Goal: Task Accomplishment & Management: Manage account settings

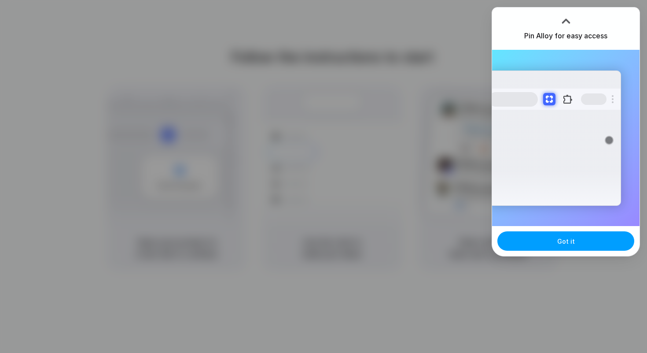
click at [546, 239] on button "Got it" at bounding box center [565, 240] width 137 height 19
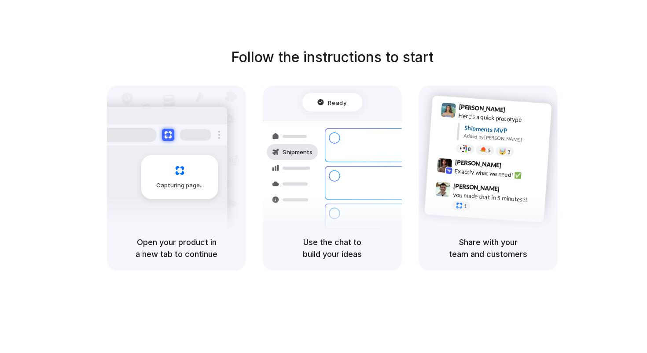
click at [397, 57] on h1 "Follow the instructions to start" at bounding box center [332, 57] width 202 height 21
click at [427, 165] on div "Lily Parker 9:41 AM Here's a quick prototype Shipments MVP Added by Alloy 8 5 🤯…" at bounding box center [488, 155] width 139 height 140
click at [317, 122] on div "Shipments" at bounding box center [285, 182] width 64 height 123
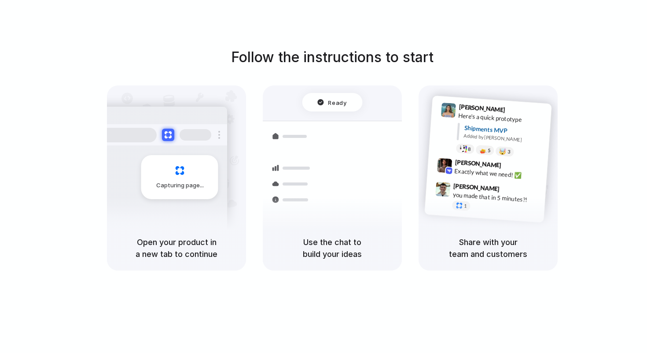
click at [325, 110] on div "Ready" at bounding box center [332, 102] width 60 height 18
click at [329, 241] on h5 "Use the chat to build your ideas" at bounding box center [332, 248] width 118 height 24
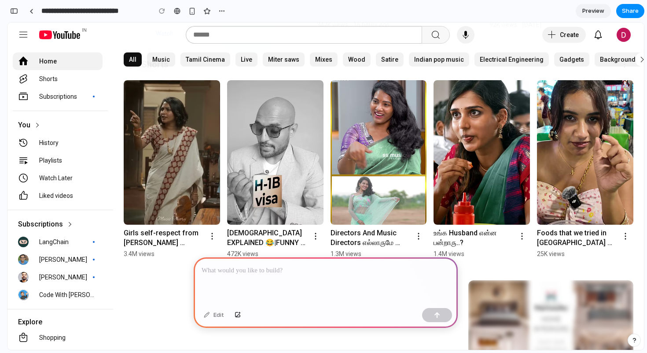
scroll to position [341, 0]
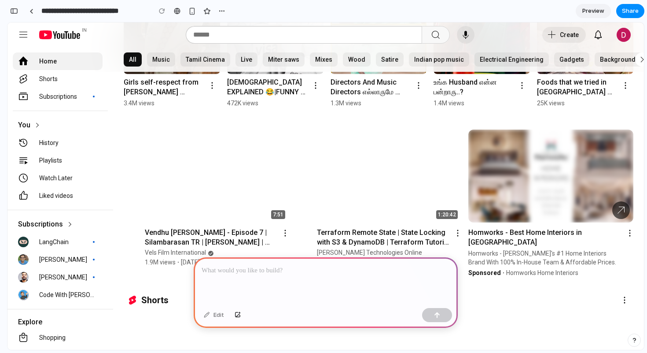
click at [344, 200] on div at bounding box center [378, 175] width 165 height 93
click at [251, 171] on div at bounding box center [206, 175] width 165 height 93
click at [499, 179] on div at bounding box center [550, 175] width 165 height 93
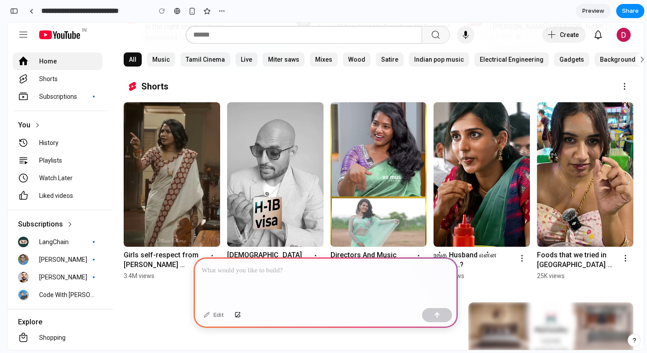
scroll to position [0, 0]
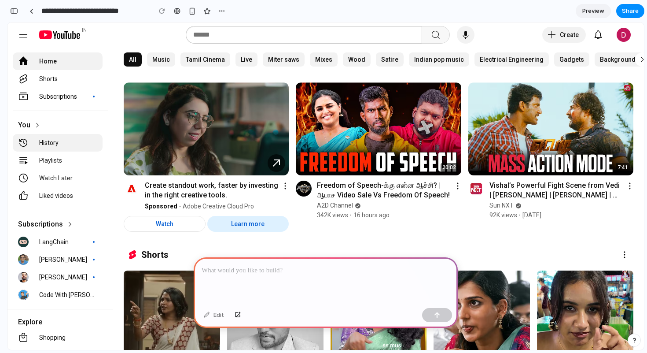
click at [68, 149] on tp-yt-paper-item "History" at bounding box center [58, 143] width 90 height 18
click at [60, 165] on tp-yt-paper-item "Playlists" at bounding box center [58, 160] width 90 height 18
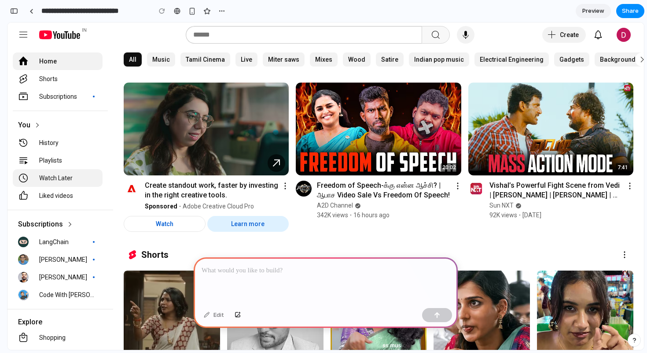
click at [60, 177] on yt-formatted-string "Watch Later" at bounding box center [68, 177] width 58 height 9
click at [58, 198] on yt-formatted-string "Liked videos" at bounding box center [68, 195] width 58 height 9
click at [246, 275] on div at bounding box center [326, 280] width 264 height 47
click at [591, 14] on span "Preview" at bounding box center [593, 11] width 22 height 9
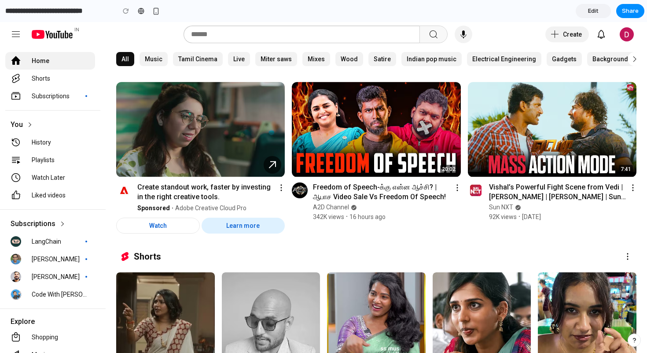
click at [591, 14] on span "Edit" at bounding box center [593, 11] width 11 height 9
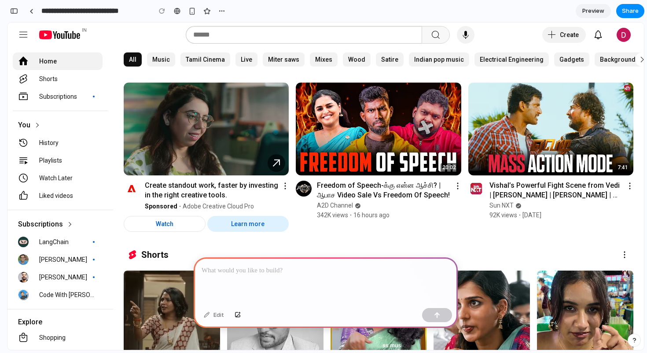
click at [375, 119] on img at bounding box center [378, 128] width 165 height 93
drag, startPoint x: 375, startPoint y: 119, endPoint x: 372, endPoint y: 163, distance: 44.1
click at [189, 11] on div "button" at bounding box center [191, 10] width 7 height 7
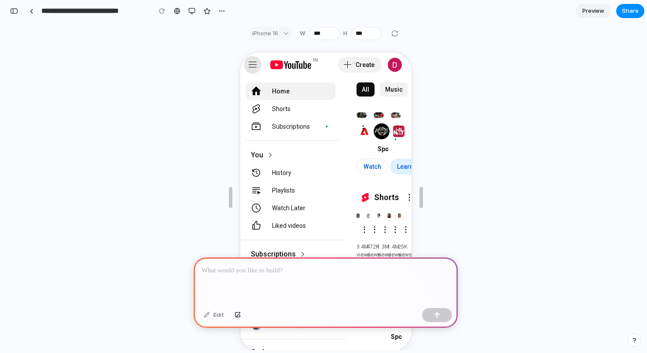
click at [256, 66] on div "Guide" at bounding box center [251, 64] width 11 height 11
click at [249, 65] on div "Guide" at bounding box center [251, 64] width 11 height 11
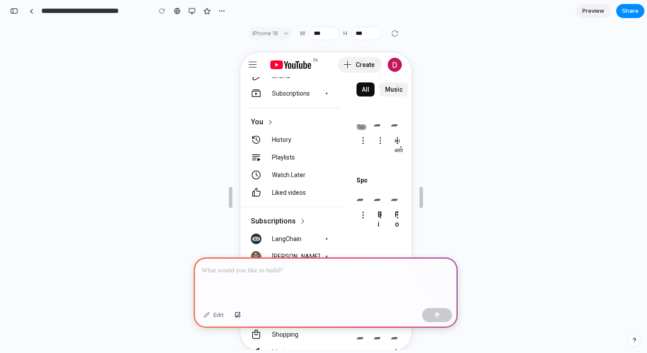
scroll to position [523, 0]
click at [250, 68] on div "Guide" at bounding box center [251, 64] width 11 height 11
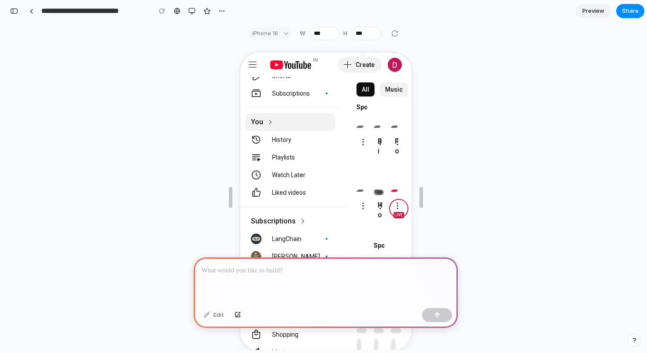
drag, startPoint x: 334, startPoint y: 118, endPoint x: 298, endPoint y: 126, distance: 36.5
click at [298, 126] on div "You" at bounding box center [291, 121] width 95 height 18
click at [277, 34] on div "iPhone 16" at bounding box center [270, 33] width 43 height 13
click at [397, 35] on div at bounding box center [394, 33] width 11 height 11
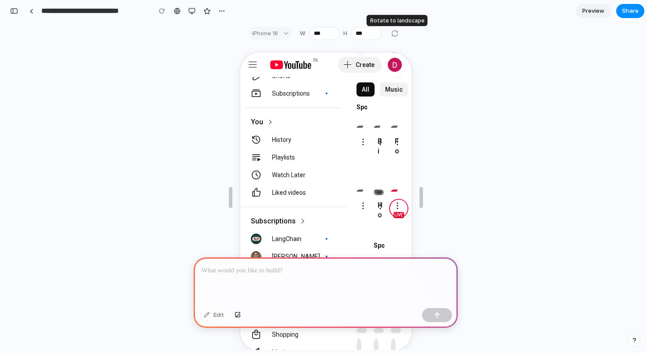
click at [397, 35] on div at bounding box center [394, 33] width 11 height 11
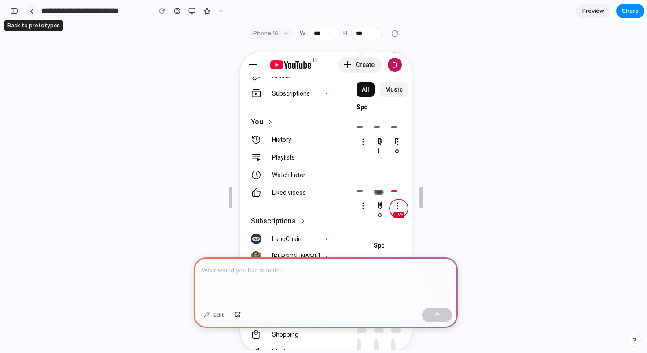
click at [30, 15] on link at bounding box center [31, 10] width 13 height 13
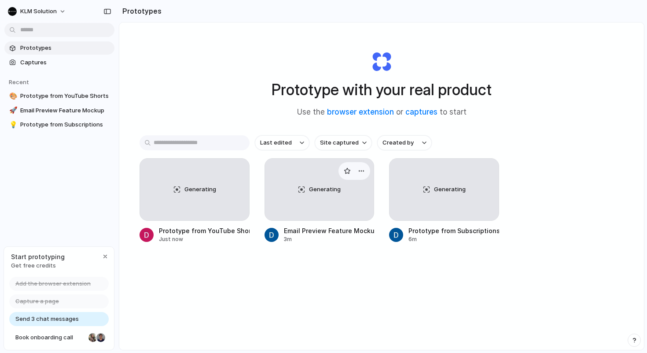
click at [363, 198] on div "Generating" at bounding box center [319, 189] width 109 height 62
click at [423, 196] on div "Generating" at bounding box center [443, 189] width 109 height 62
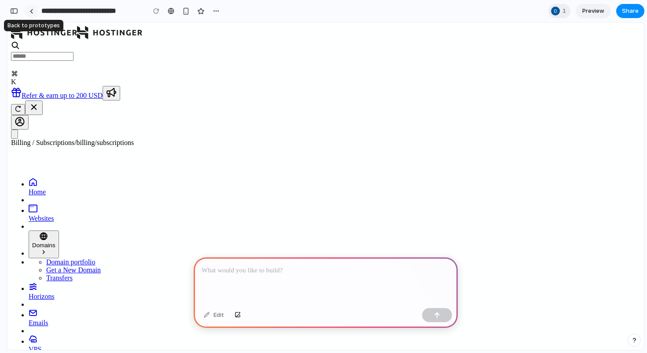
click at [32, 11] on div at bounding box center [31, 11] width 4 height 5
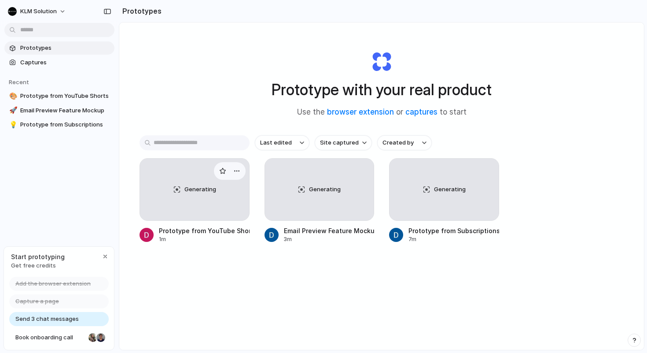
click at [201, 195] on div "Generating" at bounding box center [194, 189] width 109 height 62
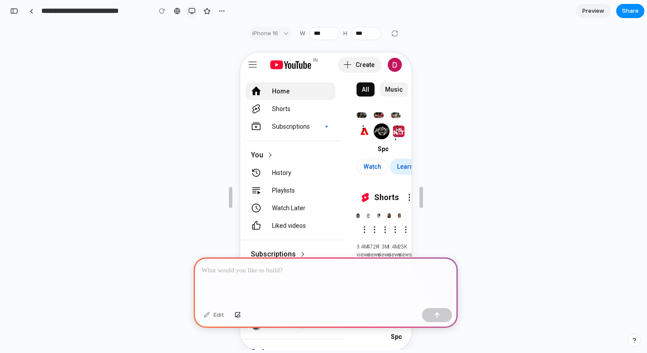
click at [190, 13] on div "button" at bounding box center [191, 10] width 7 height 7
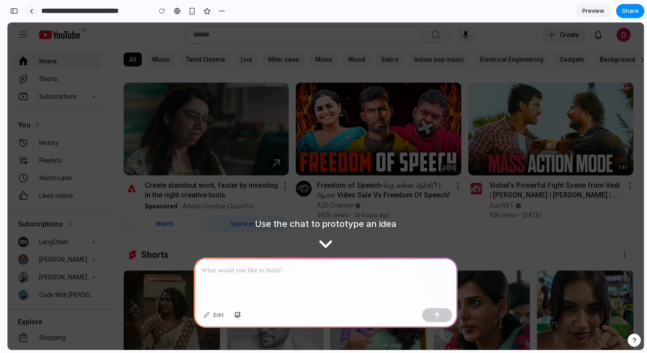
click at [30, 13] on div at bounding box center [31, 11] width 4 height 5
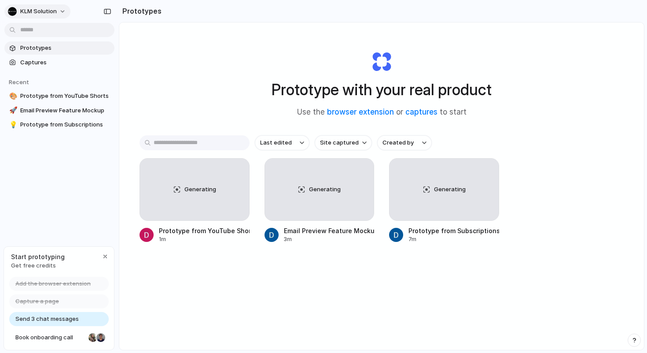
click at [40, 14] on span "KLM Solution" at bounding box center [38, 11] width 37 height 9
click at [208, 57] on div "Settings Invite members Change theme Sign out" at bounding box center [323, 176] width 647 height 353
click at [14, 14] on div "button" at bounding box center [12, 11] width 9 height 9
click at [15, 31] on div at bounding box center [13, 31] width 7 height 7
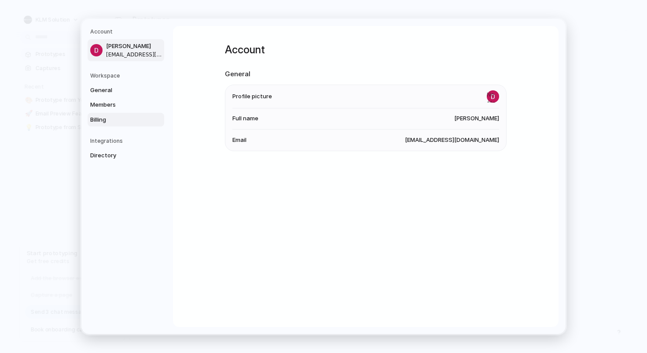
click at [155, 113] on link "Billing" at bounding box center [126, 120] width 77 height 14
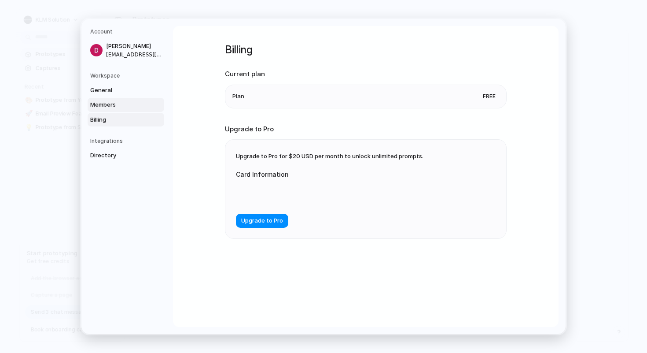
click at [151, 101] on link "Members" at bounding box center [126, 105] width 77 height 14
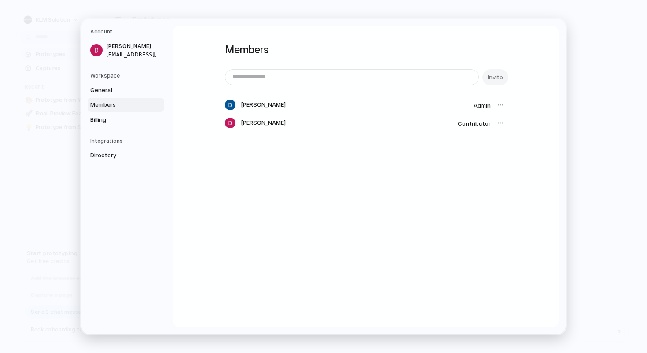
click at [498, 103] on div at bounding box center [500, 105] width 12 height 12
click at [502, 106] on div at bounding box center [500, 105] width 12 height 12
click at [380, 147] on div "Members Invite Deepak Easwaran Admin Dhanush Ramasamy Contributor" at bounding box center [366, 94] width 282 height 137
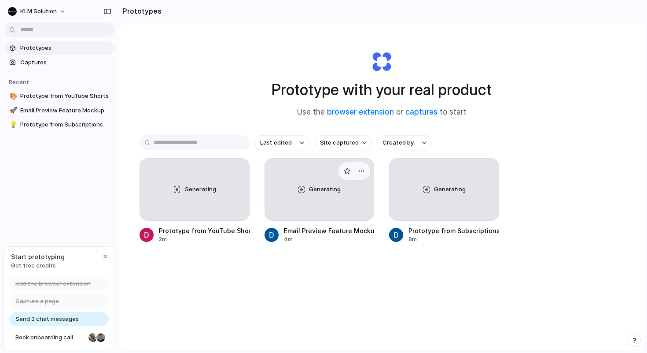
click at [343, 189] on div "Generating" at bounding box center [319, 189] width 109 height 62
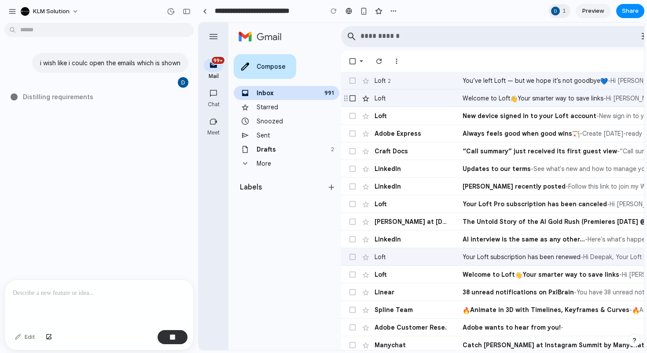
click at [249, 146] on div at bounding box center [245, 149] width 9 height 9
click at [249, 149] on div at bounding box center [245, 149] width 9 height 9
click at [208, 126] on div "Meet" at bounding box center [213, 121] width 19 height 13
click at [217, 86] on div "0 Chat" at bounding box center [213, 97] width 31 height 28
click at [8, 9] on button "button" at bounding box center [12, 11] width 13 height 13
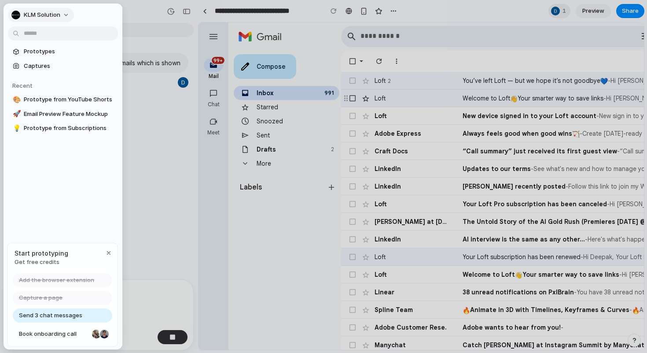
click at [62, 13] on button "KLM Solution" at bounding box center [41, 15] width 66 height 14
click at [109, 252] on div "Settings Invite members Change theme Sign out" at bounding box center [323, 176] width 647 height 353
